Goal: Task Accomplishment & Management: Manage account settings

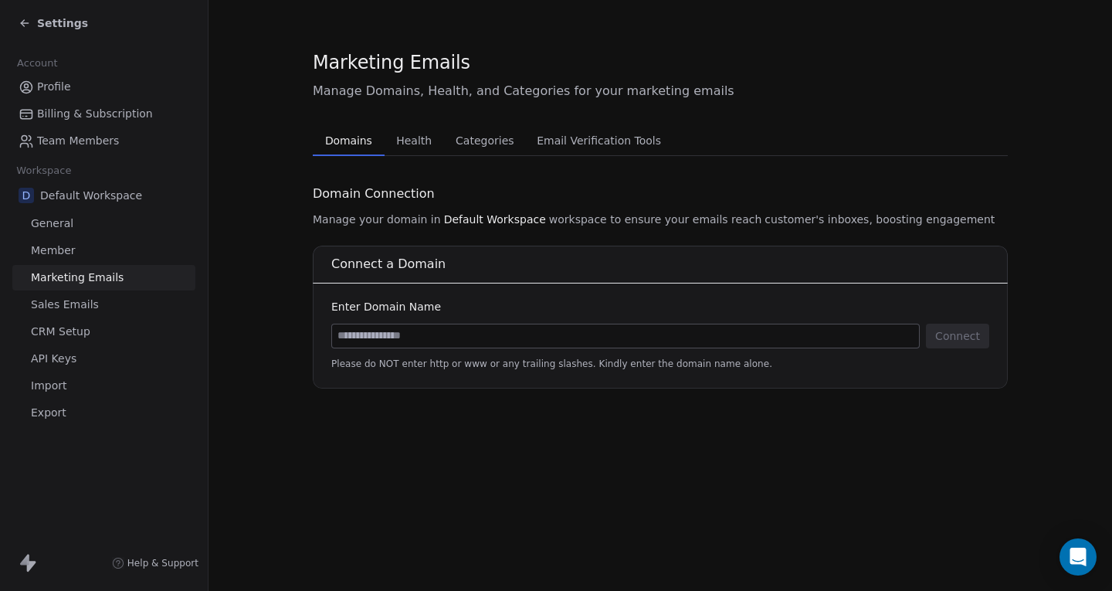
click at [400, 148] on span "Health" at bounding box center [414, 141] width 48 height 22
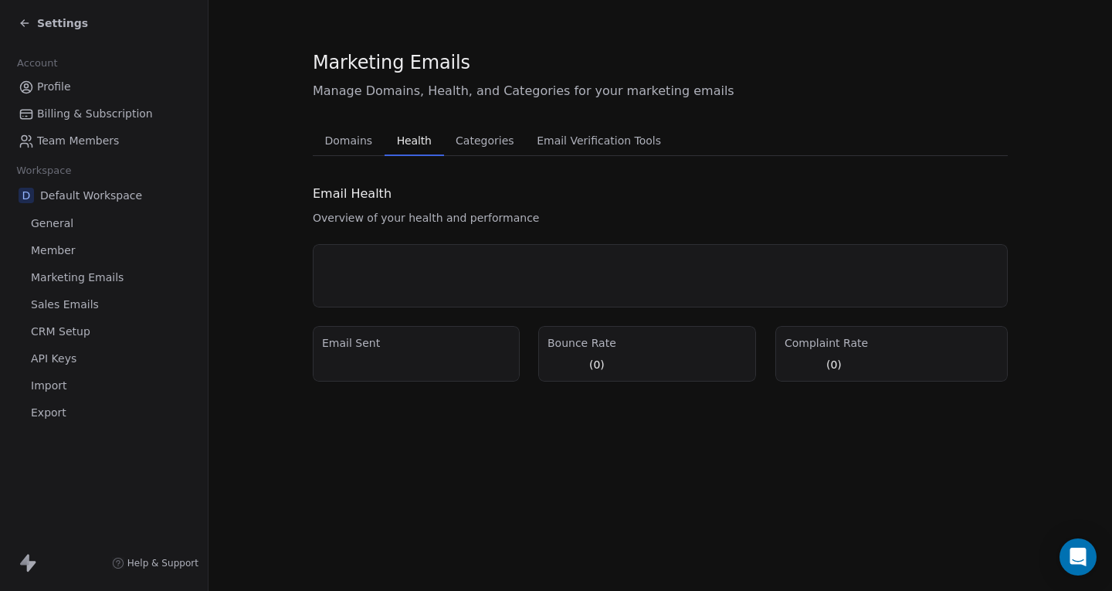
click at [328, 140] on span "Domains" at bounding box center [349, 141] width 60 height 22
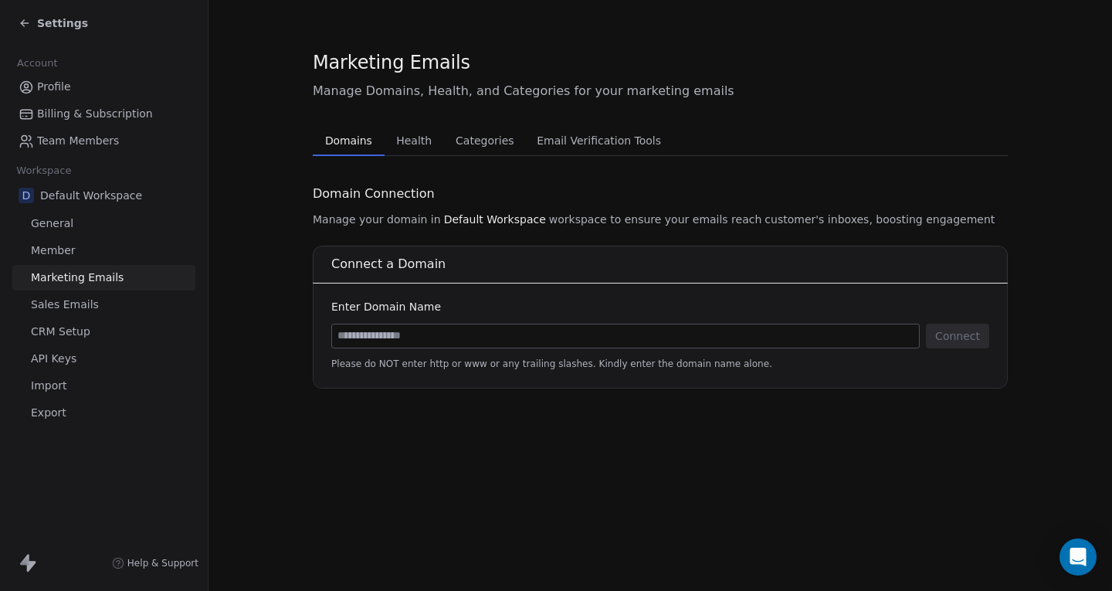
click at [453, 331] on input at bounding box center [625, 335] width 587 height 23
paste input "**********"
type input "**********"
click at [950, 336] on button "Connect" at bounding box center [957, 336] width 63 height 25
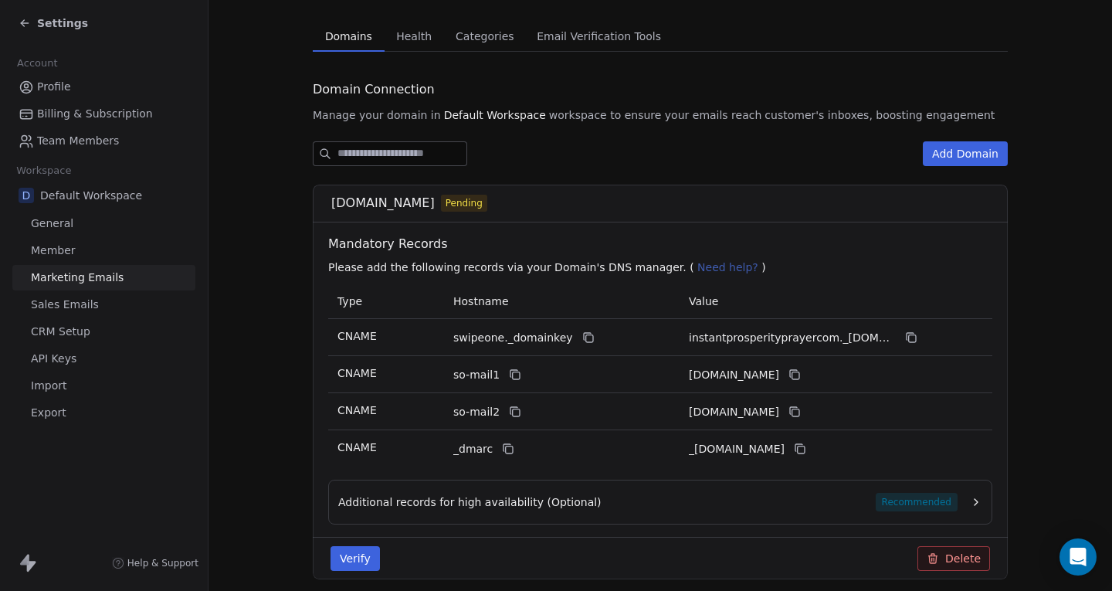
scroll to position [105, 0]
click at [582, 339] on icon at bounding box center [588, 337] width 12 height 12
click at [909, 336] on icon at bounding box center [912, 337] width 7 height 7
click at [509, 375] on icon at bounding box center [515, 374] width 12 height 12
click at [801, 372] on icon at bounding box center [795, 374] width 12 height 12
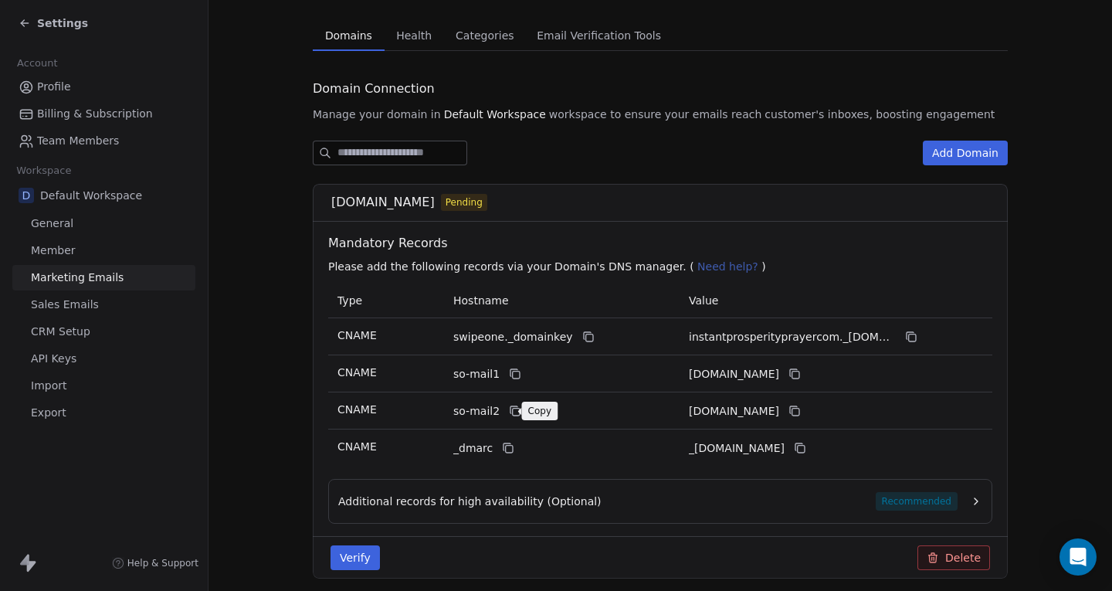
click at [509, 413] on icon at bounding box center [515, 411] width 12 height 12
click at [799, 412] on icon at bounding box center [796, 412] width 7 height 7
click at [504, 450] on icon at bounding box center [507, 446] width 7 height 7
click at [803, 446] on icon at bounding box center [799, 446] width 7 height 7
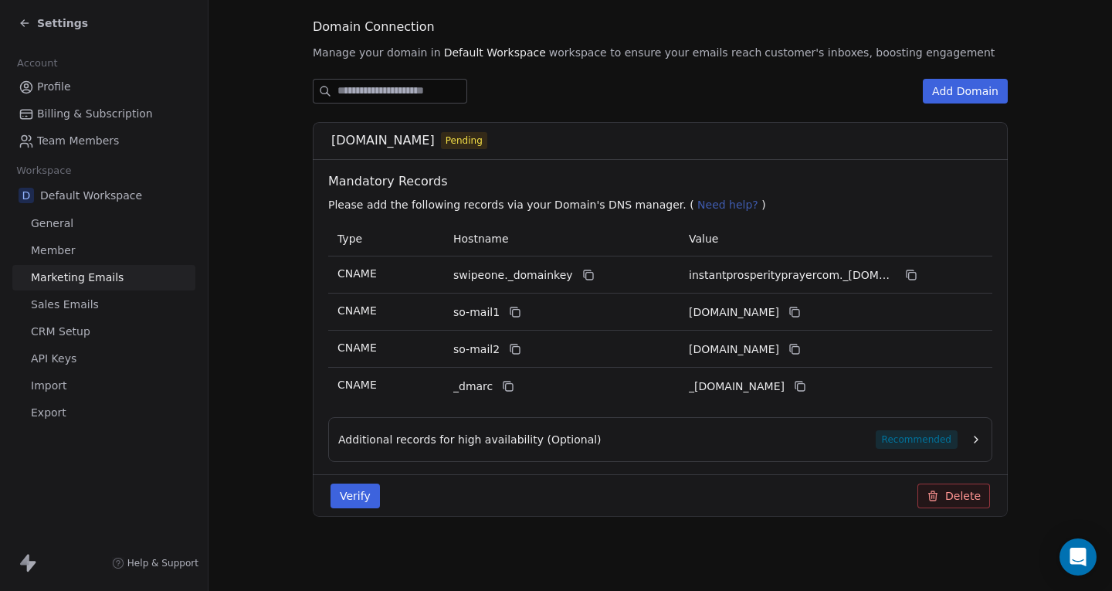
click at [970, 443] on icon "button" at bounding box center [976, 439] width 12 height 12
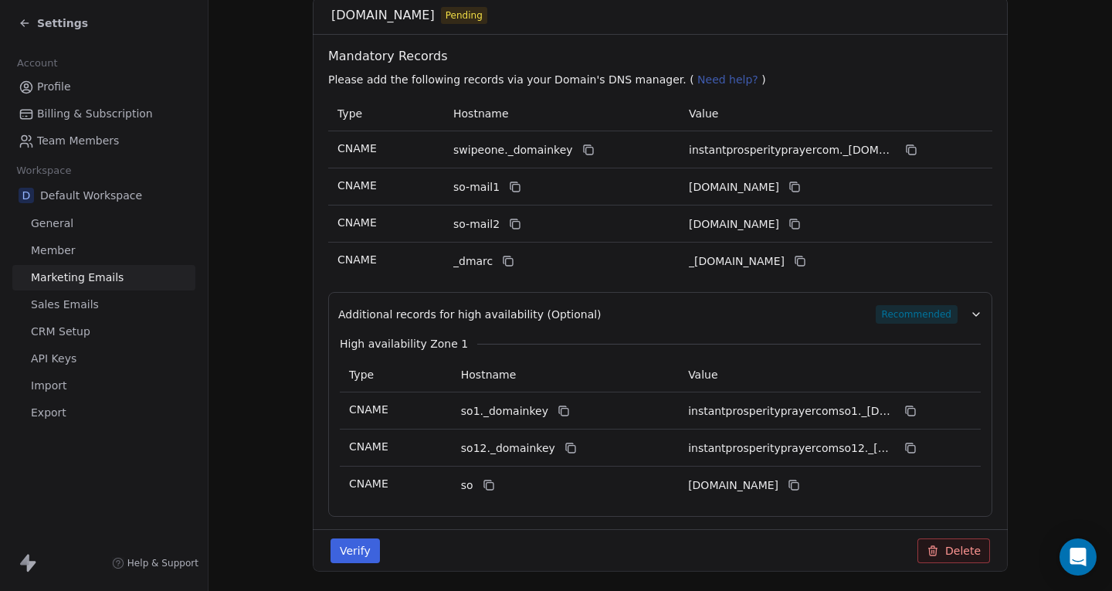
scroll to position [347, 0]
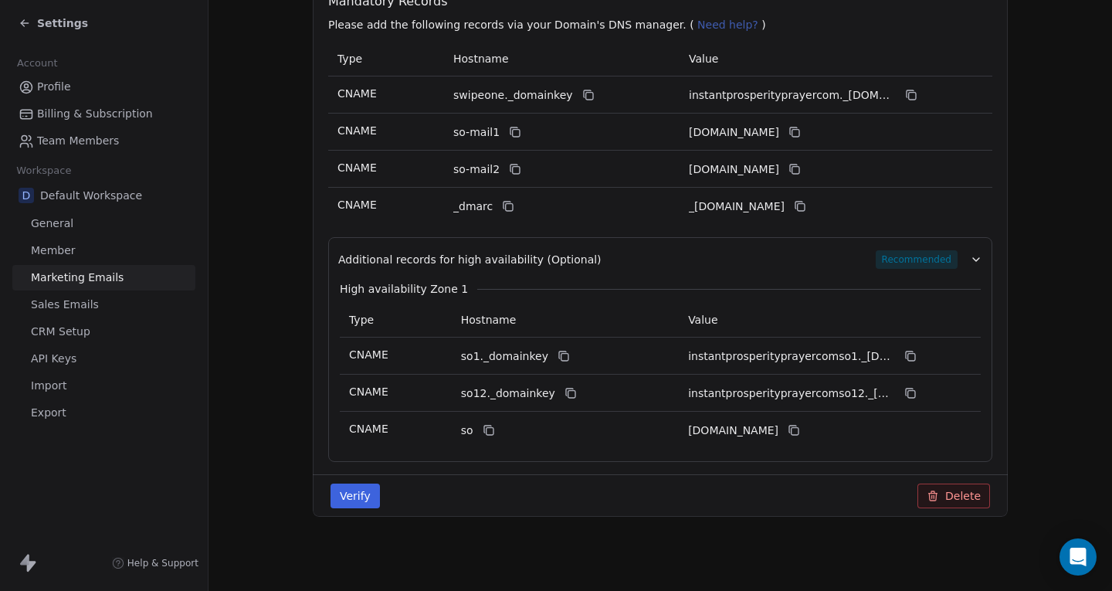
click at [928, 260] on span "Recommended" at bounding box center [917, 259] width 82 height 19
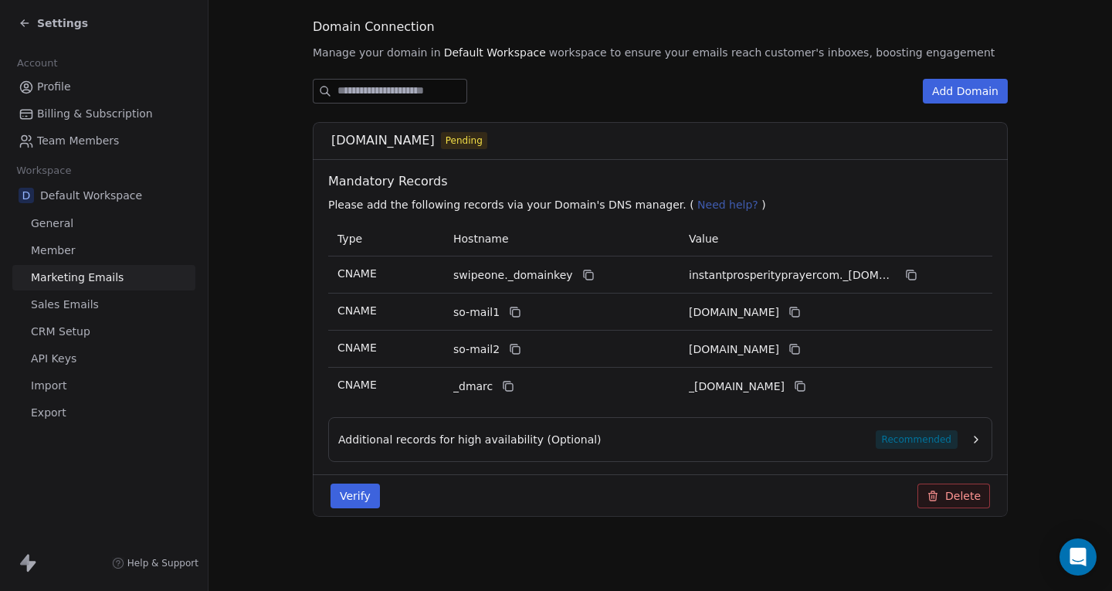
scroll to position [167, 0]
click at [357, 494] on button "Verify" at bounding box center [355, 496] width 49 height 25
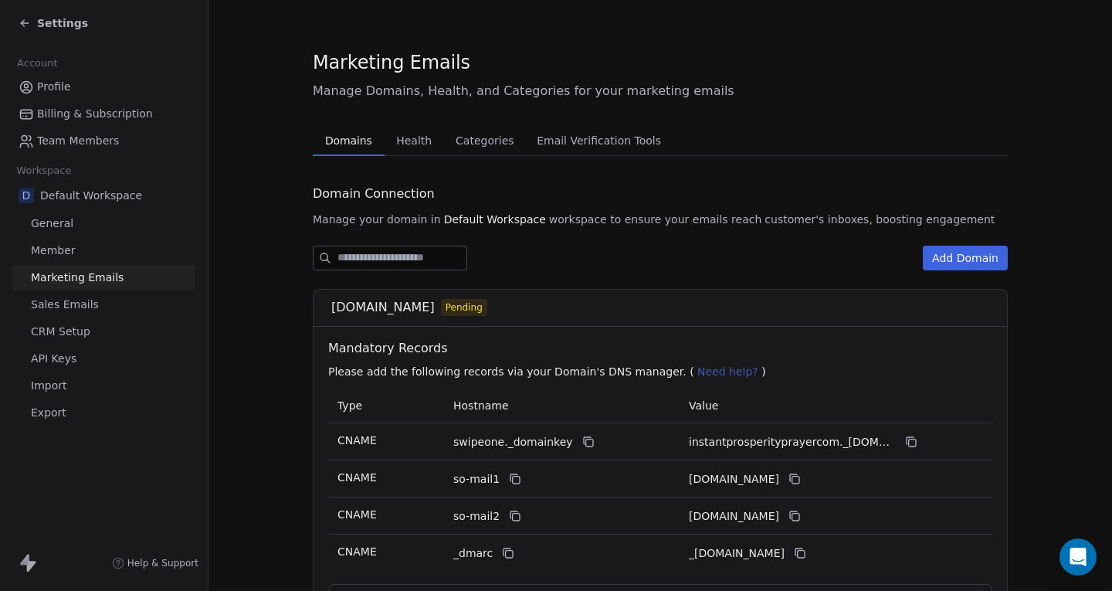
click at [341, 134] on span "Domains" at bounding box center [348, 141] width 59 height 22
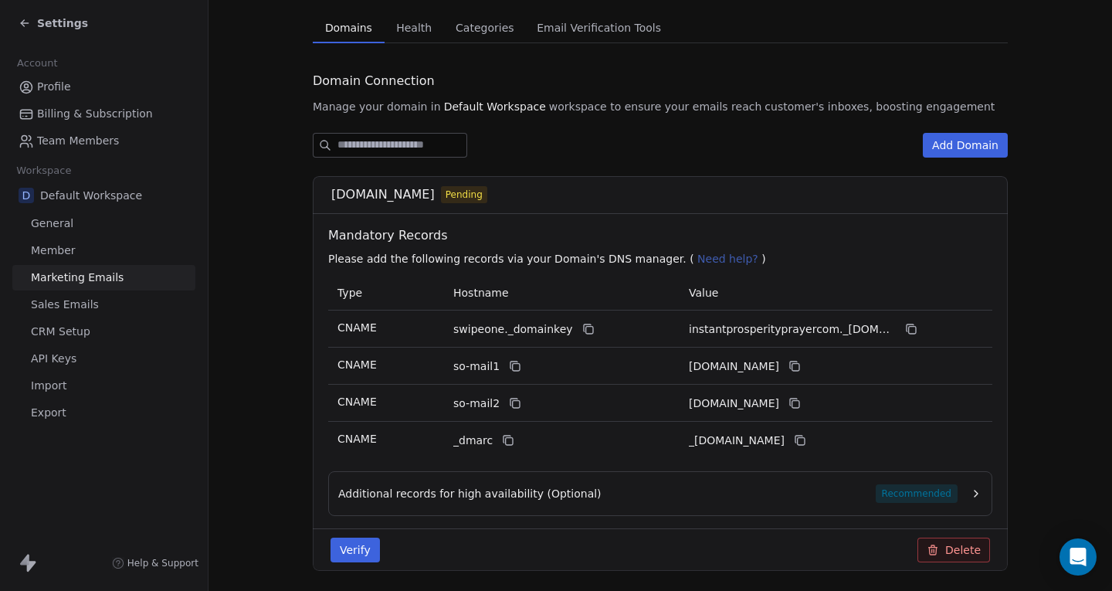
scroll to position [118, 0]
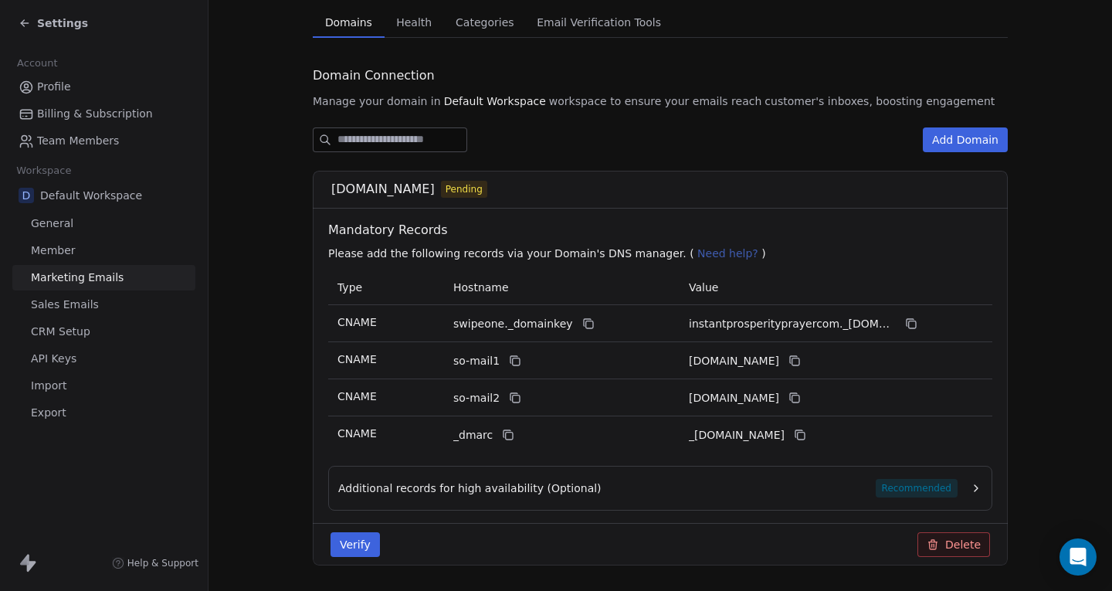
click at [974, 493] on icon "button" at bounding box center [976, 488] width 12 height 12
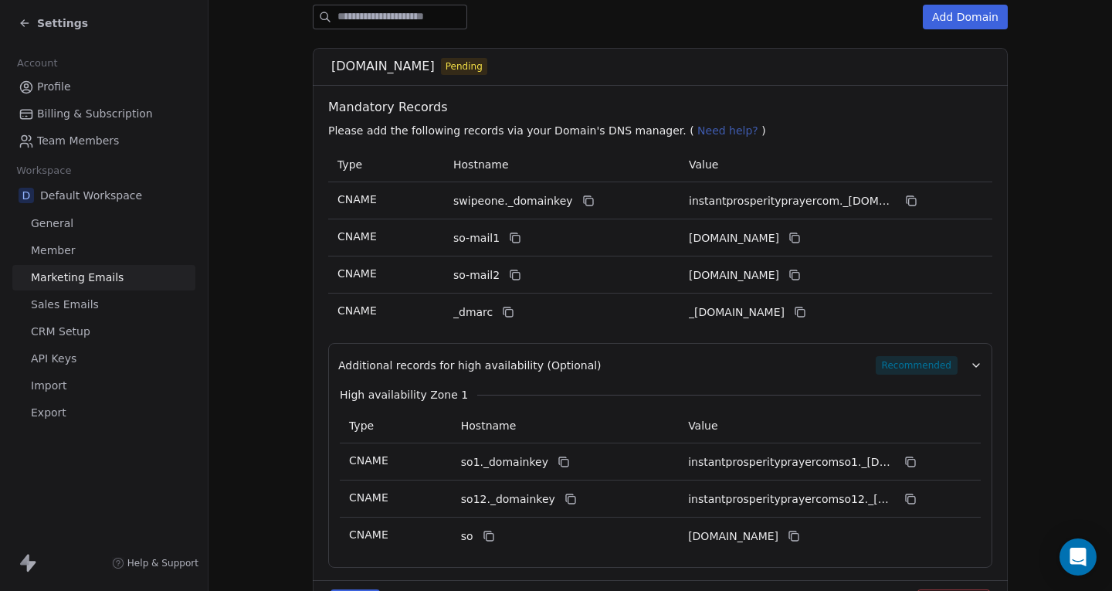
scroll to position [233, 0]
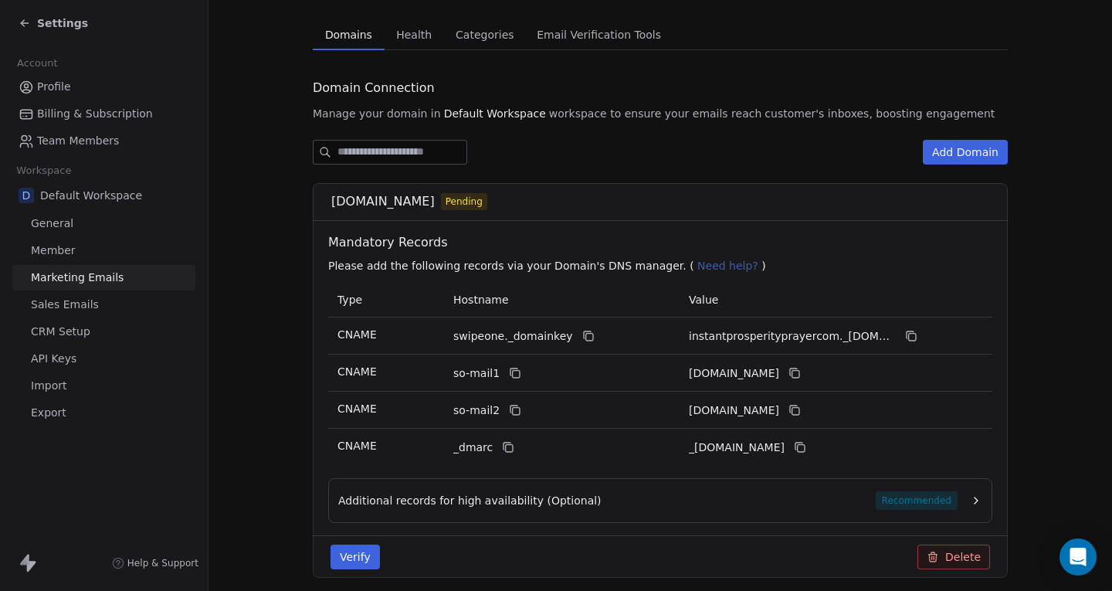
scroll to position [107, 0]
click at [973, 494] on icon "button" at bounding box center [976, 500] width 12 height 12
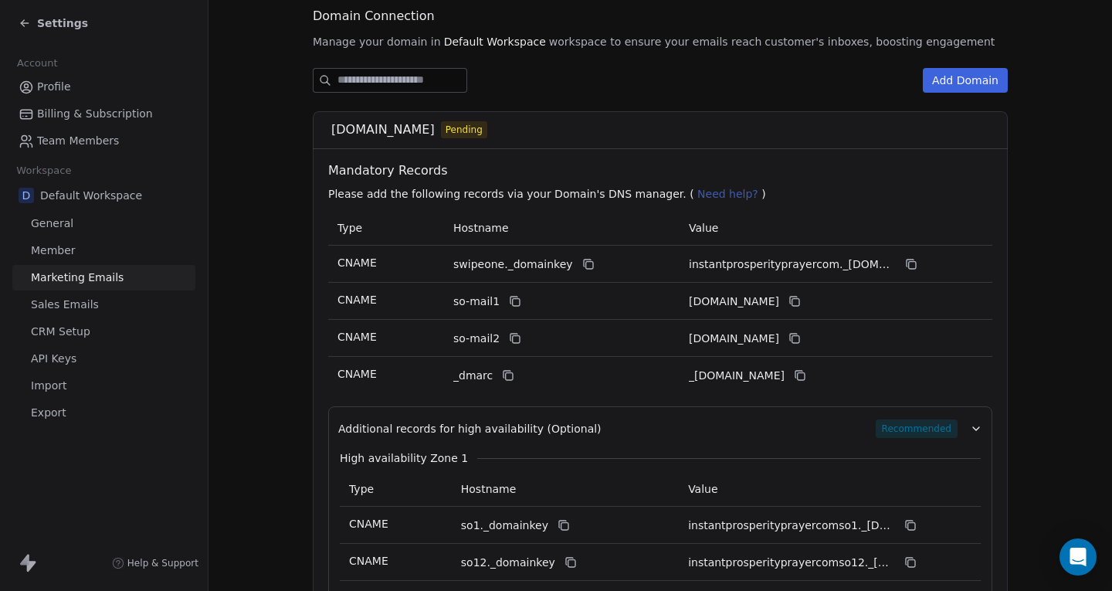
scroll to position [168, 0]
